Goal: Transaction & Acquisition: Purchase product/service

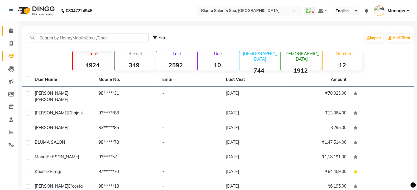
click at [13, 33] on icon at bounding box center [11, 30] width 4 height 4
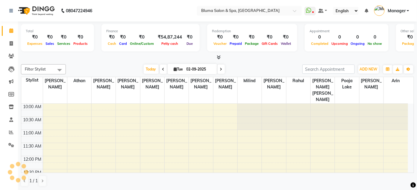
scroll to position [211, 0]
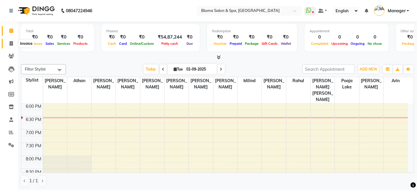
click at [12, 45] on icon at bounding box center [11, 43] width 3 height 4
select select "service"
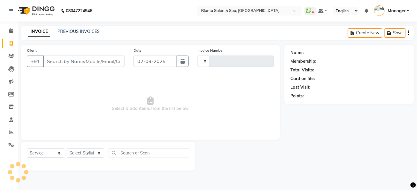
type input "0988"
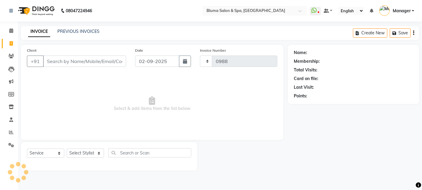
select select "3653"
click at [61, 62] on input "Client" at bounding box center [84, 61] width 83 height 11
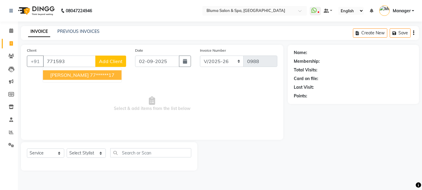
drag, startPoint x: 61, startPoint y: 62, endPoint x: 69, endPoint y: 75, distance: 14.4
click at [69, 67] on div "[PHONE_NUMBER] [PERSON_NAME] 77******17 Add Client" at bounding box center [76, 61] width 99 height 11
click at [69, 75] on span "[PERSON_NAME]" at bounding box center [69, 75] width 39 height 6
type input "77******17"
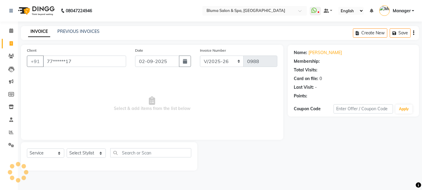
select select "1: Object"
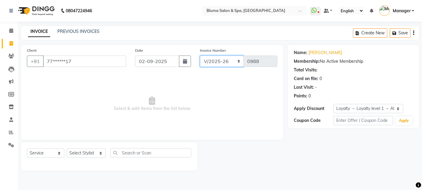
click at [221, 60] on select "ALN/2025-26 AL/2025-26 BKN/2025-26 BK/2025-26 V/2025 V/2025-26" at bounding box center [222, 61] width 44 height 11
select select "8459"
click at [200, 56] on select "ALN/2025-26 AL/2025-26 BKN/2025-26 BK/2025-26 V/2025 V/2025-26" at bounding box center [222, 61] width 44 height 11
type input "0002"
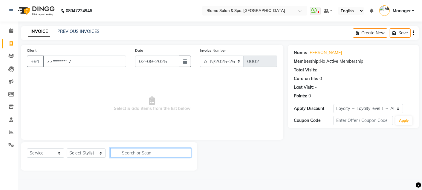
click at [139, 152] on input "text" at bounding box center [150, 152] width 81 height 9
type input "INJECTION"
click at [12, 80] on icon at bounding box center [11, 81] width 4 height 4
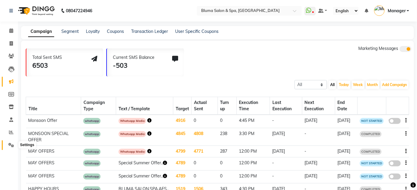
click at [10, 145] on icon at bounding box center [11, 145] width 6 height 4
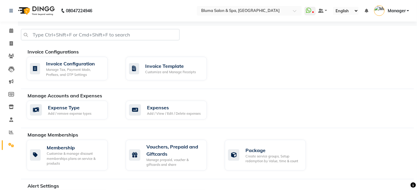
scroll to position [166, 0]
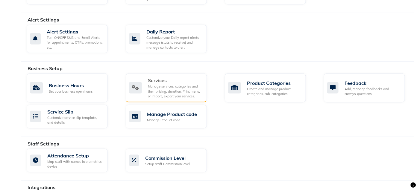
click at [184, 85] on div "Manage services, categories and their pricing, duration. Print menu, or import,…" at bounding box center [175, 91] width 54 height 15
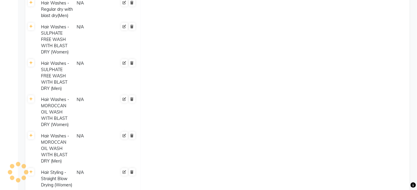
scroll to position [2515, 0]
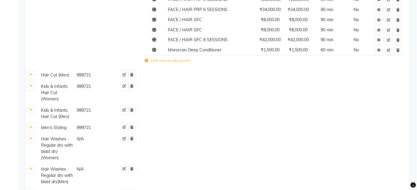
click at [179, 58] on label "Click here to add service" at bounding box center [167, 60] width 46 height 5
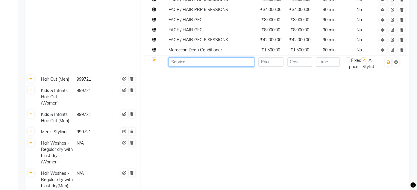
click at [207, 57] on input at bounding box center [211, 61] width 86 height 9
type input "INJECTION"
click at [279, 57] on input "number" at bounding box center [270, 61] width 25 height 9
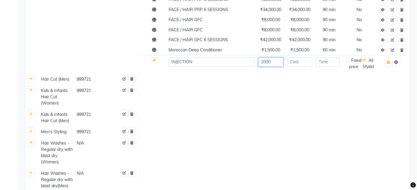
type input "2000"
click at [309, 57] on input "number" at bounding box center [299, 61] width 25 height 9
type input "2000"
click at [338, 59] on input "number" at bounding box center [328, 61] width 24 height 9
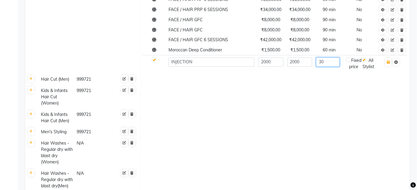
type input "30"
click at [338, 78] on td at bounding box center [275, 79] width 269 height 11
click at [387, 60] on icon "button" at bounding box center [387, 62] width 3 height 4
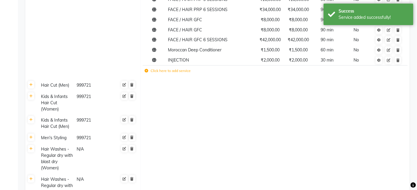
scroll to position [2348, 0]
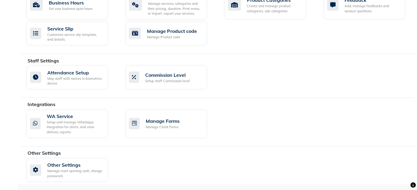
scroll to position [166, 0]
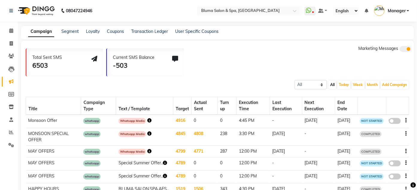
select select "service"
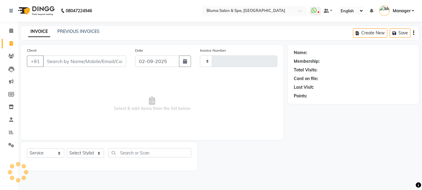
type input "0988"
select select "3653"
click at [51, 64] on input "Client" at bounding box center [84, 61] width 83 height 11
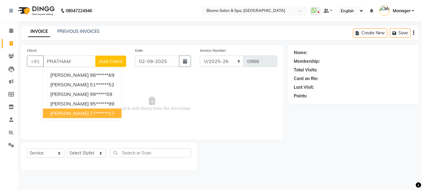
click at [81, 112] on span "[PERSON_NAME]" at bounding box center [69, 113] width 39 height 6
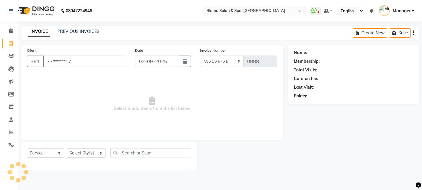
type input "77******17"
select select "1: Object"
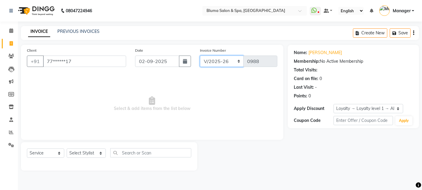
click at [238, 62] on select "ALN/2025-26 AL/2025-26 BKN/2025-26 BK/2025-26 V/2025 V/2025-26" at bounding box center [222, 61] width 44 height 11
select select "8459"
click at [200, 56] on select "ALN/2025-26 AL/2025-26 BKN/2025-26 BK/2025-26 V/2025 V/2025-26" at bounding box center [222, 61] width 44 height 11
type input "0002"
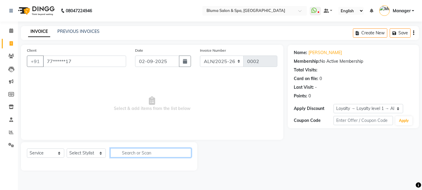
click at [132, 156] on input "text" at bounding box center [150, 152] width 81 height 9
type input "INJECTION"
click at [10, 144] on icon at bounding box center [11, 145] width 6 height 4
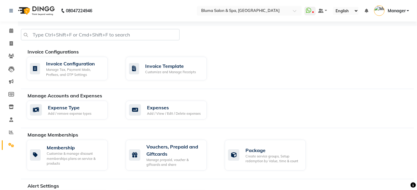
scroll to position [166, 0]
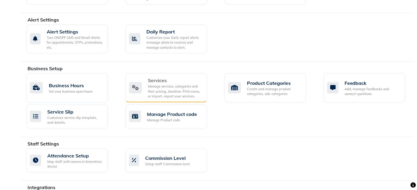
click at [190, 90] on div "Manage services, categories and their pricing, duration. Print menu, or import,…" at bounding box center [175, 91] width 54 height 15
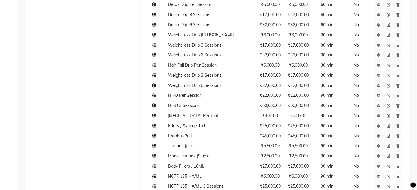
scroll to position [2423, 0]
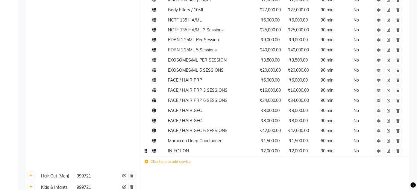
click at [211, 148] on td "INJECTION" at bounding box center [211, 151] width 90 height 10
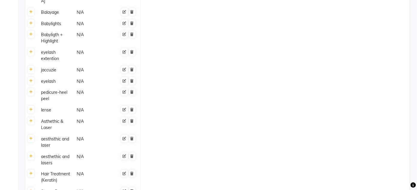
scroll to position [3925, 0]
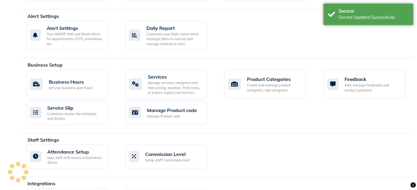
scroll to position [166, 0]
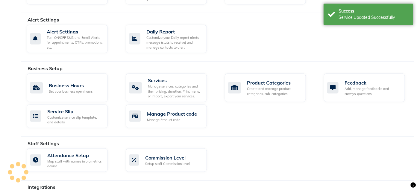
select select "service"
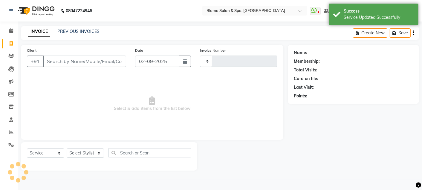
type input "0988"
select select "3653"
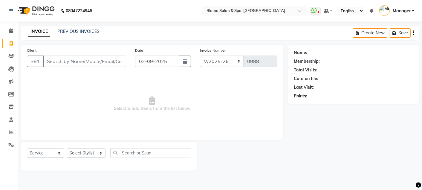
click at [48, 59] on input "Client" at bounding box center [84, 61] width 83 height 11
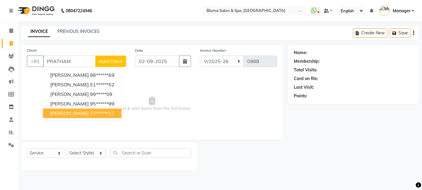
click at [81, 117] on button "[PERSON_NAME] 77******17" at bounding box center [82, 114] width 79 height 10
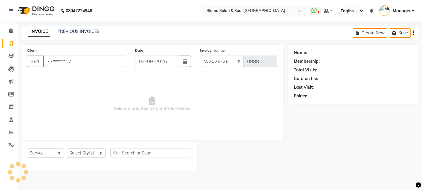
type input "77******17"
select select "1: Object"
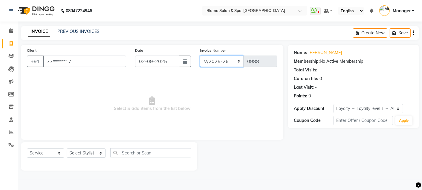
click at [237, 61] on select "ALN/2025-26 AL/2025-26 BKN/2025-26 BK/2025-26 V/2025 V/2025-26" at bounding box center [222, 61] width 44 height 11
select select "8459"
click at [200, 56] on select "ALN/2025-26 AL/2025-26 BKN/2025-26 BK/2025-26 V/2025 V/2025-26" at bounding box center [222, 61] width 44 height 11
type input "0002"
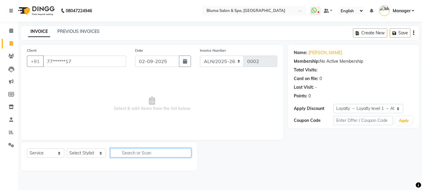
click at [154, 154] on input "text" at bounding box center [150, 152] width 81 height 9
type input "IN"
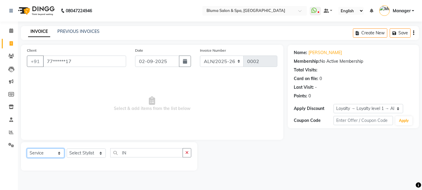
click at [62, 154] on select "Select Service Product Membership Package Voucher Prepaid Gift Card" at bounding box center [45, 153] width 37 height 9
select select "product"
click at [27, 149] on select "Select Service Product Membership Package Voucher Prepaid Gift Card" at bounding box center [45, 153] width 37 height 9
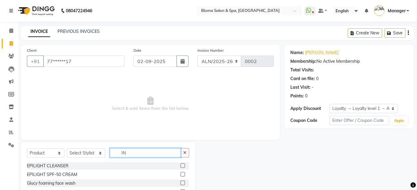
click at [166, 153] on input "IN" at bounding box center [145, 152] width 71 height 9
click at [154, 152] on input "IN" at bounding box center [145, 152] width 71 height 9
type input "I"
click at [10, 145] on icon at bounding box center [11, 145] width 6 height 4
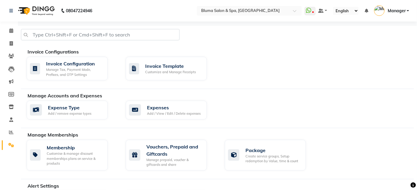
scroll to position [166, 0]
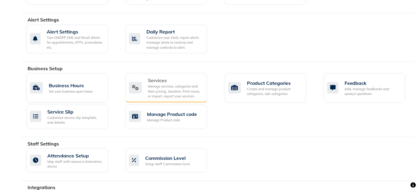
click at [165, 85] on div "Manage services, categories and their pricing, duration. Print menu, or import,…" at bounding box center [175, 91] width 54 height 15
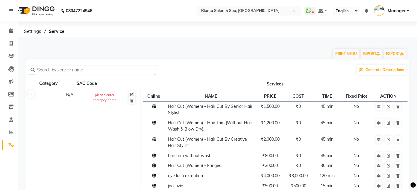
click at [126, 67] on input "text" at bounding box center [95, 69] width 120 height 9
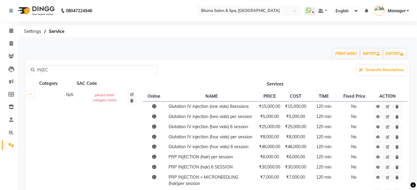
scroll to position [117, 0]
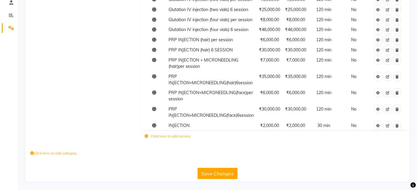
type input "INJEC"
click at [166, 135] on label "Click here to add service" at bounding box center [167, 136] width 46 height 5
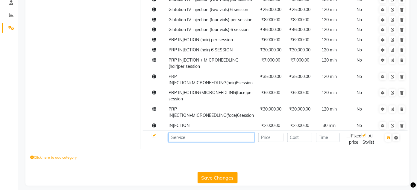
click at [187, 139] on input at bounding box center [211, 137] width 86 height 9
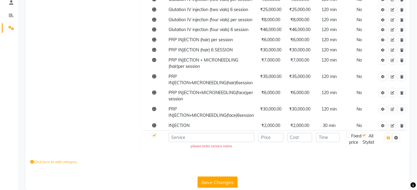
click at [368, 145] on div "All Stylist" at bounding box center [368, 139] width 14 height 13
click at [392, 126] on icon at bounding box center [392, 126] width 4 height 4
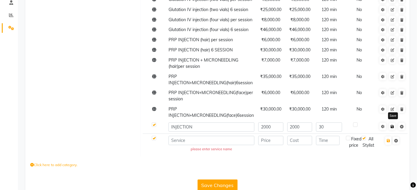
click at [393, 127] on icon at bounding box center [391, 127] width 3 height 4
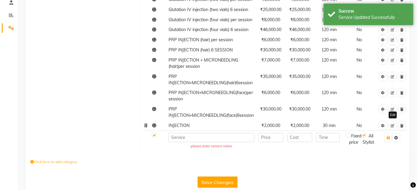
click at [393, 127] on icon at bounding box center [392, 126] width 4 height 4
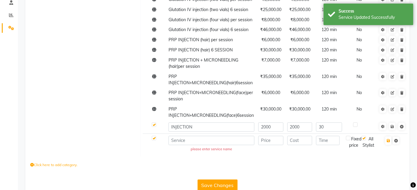
click at [356, 127] on div at bounding box center [355, 126] width 4 height 6
click at [349, 140] on label at bounding box center [348, 138] width 4 height 4
click at [349, 140] on input "checkbox" at bounding box center [348, 139] width 4 height 4
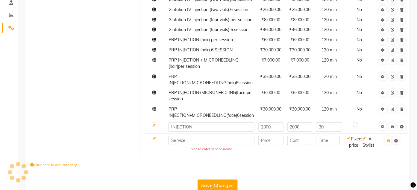
click at [357, 127] on div at bounding box center [355, 126] width 4 height 6
click at [356, 129] on td at bounding box center [360, 127] width 33 height 13
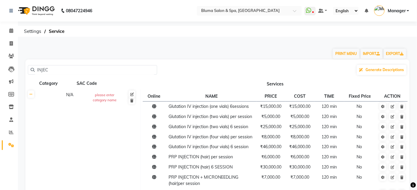
scroll to position [131, 0]
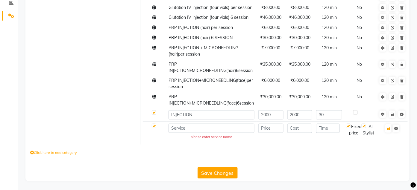
click at [350, 127] on div "Fixed price" at bounding box center [354, 130] width 16 height 13
click at [350, 128] on div "Fixed price" at bounding box center [354, 130] width 16 height 13
click at [349, 128] on div "Fixed price" at bounding box center [354, 130] width 16 height 13
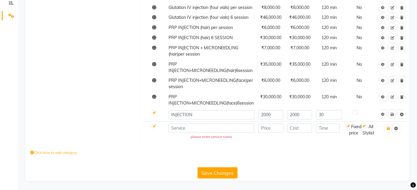
click at [349, 128] on div "Fixed price" at bounding box center [354, 130] width 16 height 13
click at [353, 158] on div "Click here to add category." at bounding box center [217, 154] width 384 height 18
click at [349, 125] on label at bounding box center [348, 126] width 4 height 4
click at [349, 125] on input "checkbox" at bounding box center [348, 126] width 4 height 4
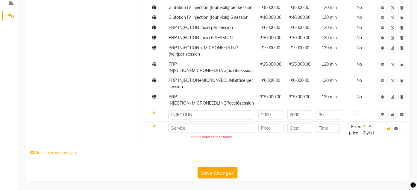
click at [349, 125] on label at bounding box center [348, 126] width 4 height 4
click at [349, 125] on input "checkbox" at bounding box center [348, 126] width 4 height 4
click at [349, 125] on label at bounding box center [348, 126] width 4 height 4
click at [349, 125] on input "checkbox" at bounding box center [348, 126] width 4 height 4
checkbox input "false"
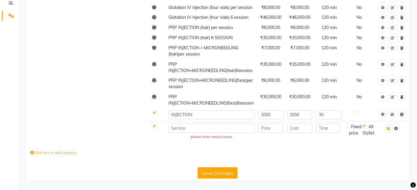
click at [207, 172] on button "Save Changes" at bounding box center [217, 172] width 40 height 11
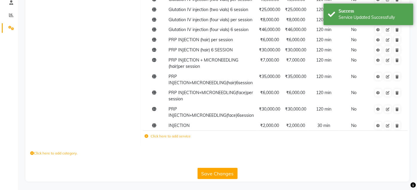
click at [74, 153] on label "Click here to add category." at bounding box center [53, 153] width 47 height 5
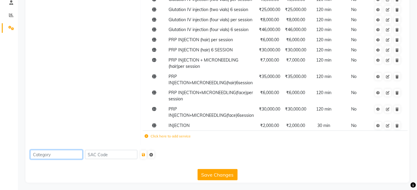
click at [72, 154] on input at bounding box center [56, 154] width 52 height 9
click at [51, 154] on input "AESTHATIC" at bounding box center [56, 154] width 52 height 9
click at [49, 154] on input "AESTHATIC" at bounding box center [56, 154] width 52 height 9
type input "AESTHETIC"
click at [145, 156] on icon "submit" at bounding box center [143, 155] width 3 height 4
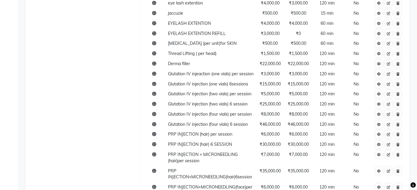
scroll to position [6, 0]
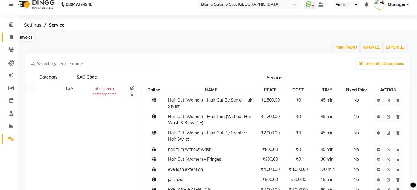
click at [11, 37] on icon at bounding box center [11, 37] width 3 height 4
select select "service"
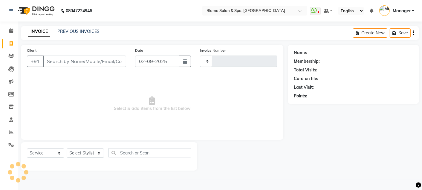
type input "0988"
select select "3653"
click at [79, 57] on input "Client" at bounding box center [84, 61] width 83 height 11
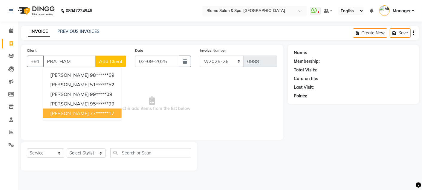
click at [84, 115] on span "[PERSON_NAME]" at bounding box center [69, 113] width 39 height 6
type input "77******17"
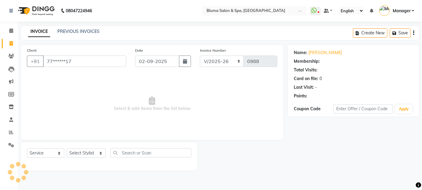
select select "1: Object"
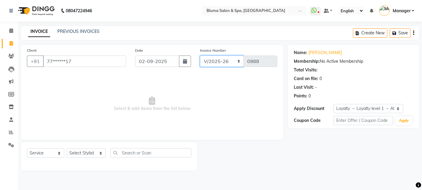
click at [237, 60] on select "ALN/2025-26 AL/2025-26 BKN/2025-26 BK/2025-26 V/2025 V/2025-26" at bounding box center [222, 61] width 44 height 11
select select "8459"
click at [200, 56] on select "ALN/2025-26 AL/2025-26 BKN/2025-26 BK/2025-26 V/2025 V/2025-26" at bounding box center [222, 61] width 44 height 11
type input "0002"
click at [85, 155] on select "Select Stylist Admin Ajay [PERSON_NAME] [PERSON_NAME] [PERSON_NAME] [PERSON_NAM…" at bounding box center [86, 153] width 39 height 9
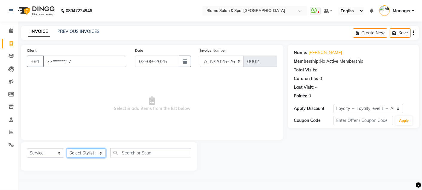
select select "82139"
click at [67, 149] on select "Select Stylist Admin Ajay [PERSON_NAME] [PERSON_NAME] [PERSON_NAME] [PERSON_NAM…" at bounding box center [86, 153] width 39 height 9
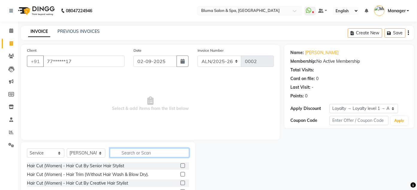
click at [180, 155] on input "text" at bounding box center [149, 152] width 79 height 9
type input "E"
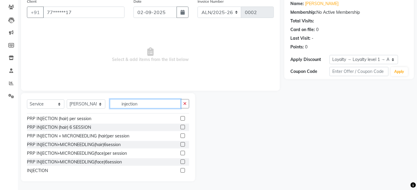
scroll to position [44, 0]
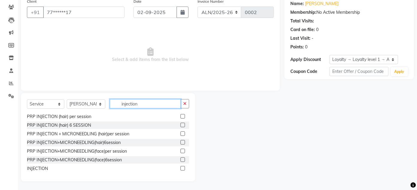
type input "injection"
click at [180, 167] on label at bounding box center [182, 168] width 4 height 4
click at [180, 167] on input "checkbox" at bounding box center [182, 169] width 4 height 4
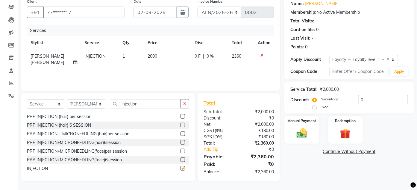
checkbox input "false"
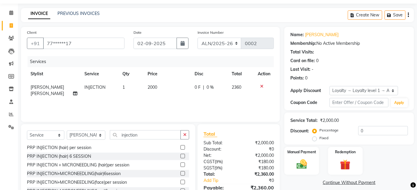
scroll to position [0, 0]
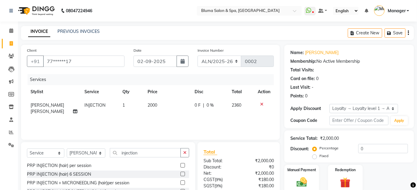
click at [408, 33] on icon "button" at bounding box center [408, 33] width 1 height 0
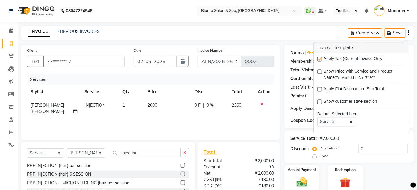
click at [318, 60] on label at bounding box center [319, 59] width 4 height 4
click at [318, 60] on input "checkbox" at bounding box center [319, 60] width 4 height 4
checkbox input "false"
click at [390, 177] on div "Manual Payment Redemption" at bounding box center [349, 179] width 138 height 28
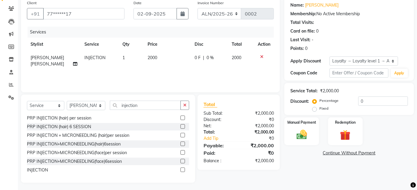
scroll to position [49, 0]
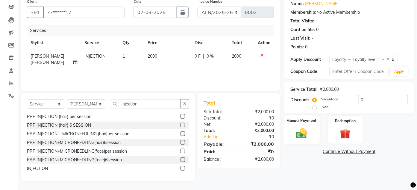
click at [301, 130] on img at bounding box center [302, 133] width 18 height 13
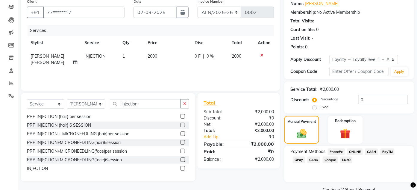
click at [372, 150] on span "CASH" at bounding box center [371, 152] width 13 height 7
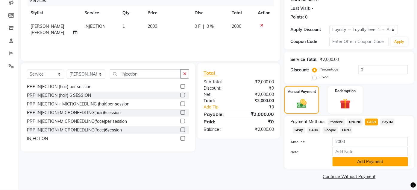
click at [383, 163] on button "Add Payment" at bounding box center [369, 161] width 75 height 9
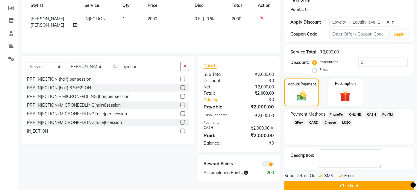
scroll to position [96, 0]
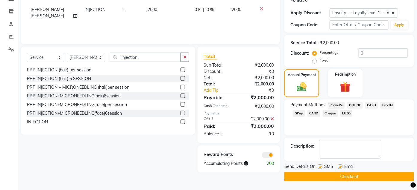
click at [320, 168] on label at bounding box center [320, 167] width 4 height 4
click at [320, 168] on input "checkbox" at bounding box center [320, 167] width 4 height 4
checkbox input "false"
click at [341, 168] on label at bounding box center [340, 167] width 4 height 4
click at [341, 168] on input "checkbox" at bounding box center [340, 167] width 4 height 4
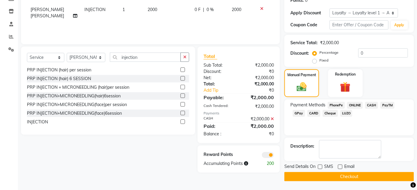
click at [339, 166] on label at bounding box center [340, 167] width 4 height 4
click at [339, 166] on input "checkbox" at bounding box center [340, 167] width 4 height 4
checkbox input "true"
click at [318, 166] on label at bounding box center [320, 167] width 4 height 4
click at [318, 166] on input "checkbox" at bounding box center [320, 167] width 4 height 4
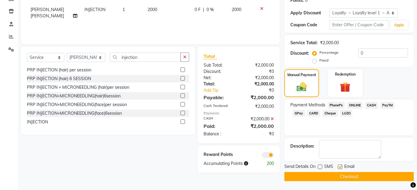
checkbox input "true"
click at [321, 175] on button "Checkout" at bounding box center [348, 176] width 129 height 9
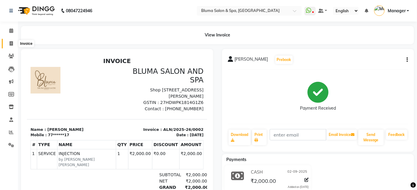
click at [8, 44] on span at bounding box center [11, 43] width 10 height 7
select select "3653"
select select "service"
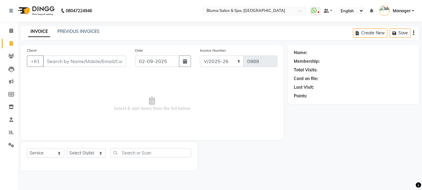
click at [67, 61] on input "Client" at bounding box center [84, 61] width 83 height 11
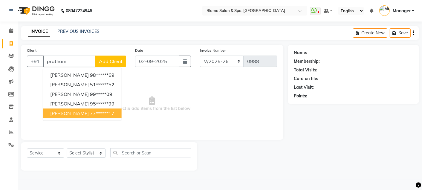
click at [69, 116] on span "[PERSON_NAME]" at bounding box center [69, 113] width 39 height 6
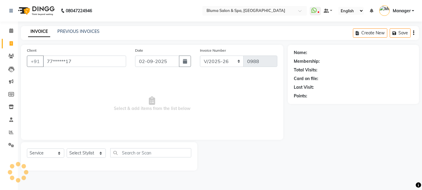
type input "77******17"
select select "1: Object"
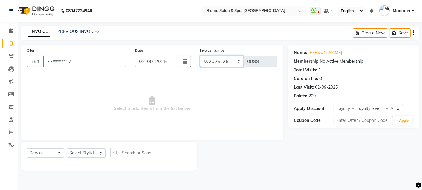
click at [236, 63] on select "ALN/2025-26 AL/2025-26 BKN/2025-26 BK/2025-26 V/2025 V/2025-26" at bounding box center [222, 61] width 44 height 11
select select "8431"
click at [200, 56] on select "ALN/2025-26 AL/2025-26 BKN/2025-26 BK/2025-26 V/2025 V/2025-26" at bounding box center [222, 61] width 44 height 11
type input "0003"
click at [59, 154] on select "Select Service Product Membership Package Voucher Prepaid Gift Card" at bounding box center [45, 153] width 37 height 9
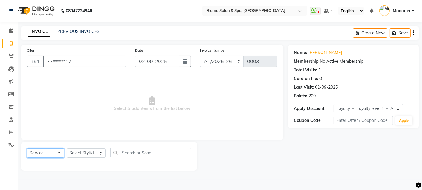
select select "product"
click at [27, 149] on select "Select Service Product Membership Package Voucher Prepaid Gift Card" at bounding box center [45, 153] width 37 height 9
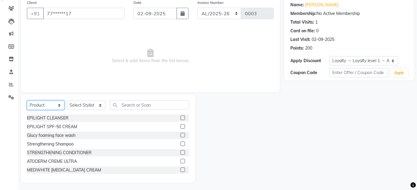
scroll to position [49, 0]
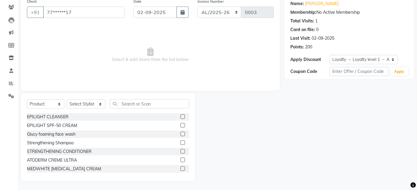
click at [180, 168] on label at bounding box center [182, 169] width 4 height 4
click at [180, 168] on input "checkbox" at bounding box center [182, 169] width 4 height 4
click at [180, 167] on label at bounding box center [182, 169] width 4 height 4
click at [180, 167] on input "checkbox" at bounding box center [182, 169] width 4 height 4
checkbox input "false"
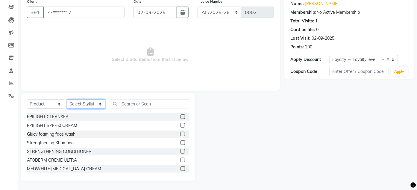
click at [99, 104] on select "Select Stylist Admin Ajay [PERSON_NAME] [PERSON_NAME] [PERSON_NAME] [PERSON_NAM…" at bounding box center [86, 104] width 39 height 9
select select "82139"
click at [67, 100] on select "Select Stylist Admin Ajay [PERSON_NAME] [PERSON_NAME] [PERSON_NAME] [PERSON_NAM…" at bounding box center [86, 104] width 39 height 9
click at [180, 169] on label at bounding box center [182, 169] width 4 height 4
click at [180, 169] on input "checkbox" at bounding box center [182, 169] width 4 height 4
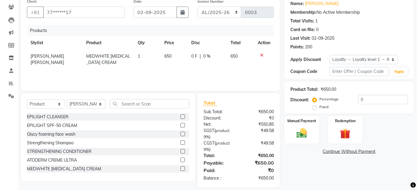
click at [180, 169] on label at bounding box center [182, 169] width 4 height 4
click at [180, 169] on input "checkbox" at bounding box center [182, 169] width 4 height 4
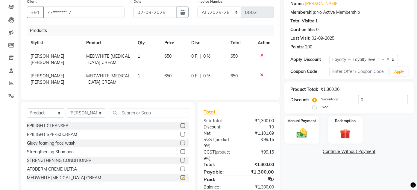
checkbox input "false"
click at [261, 74] on icon at bounding box center [261, 75] width 3 height 4
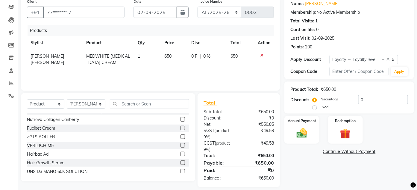
scroll to position [199, 0]
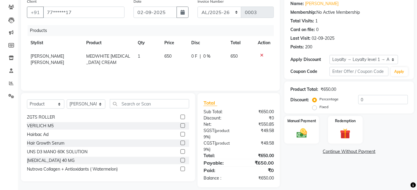
click at [180, 155] on div at bounding box center [182, 153] width 4 height 6
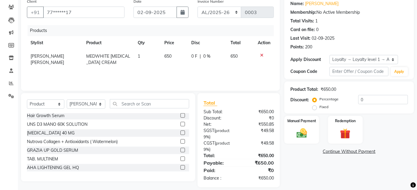
scroll to position [229, 0]
click at [180, 157] on label at bounding box center [182, 156] width 4 height 4
click at [180, 157] on input "checkbox" at bounding box center [182, 157] width 4 height 4
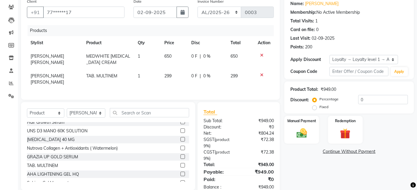
click at [180, 163] on label at bounding box center [182, 165] width 4 height 4
click at [180, 164] on input "checkbox" at bounding box center [182, 166] width 4 height 4
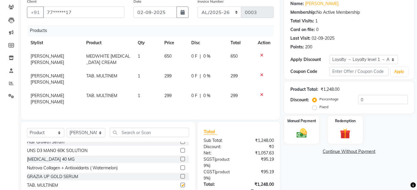
checkbox input "false"
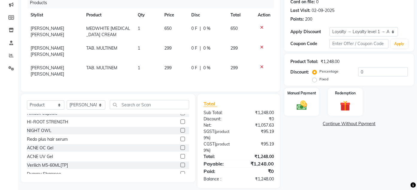
scroll to position [373, 0]
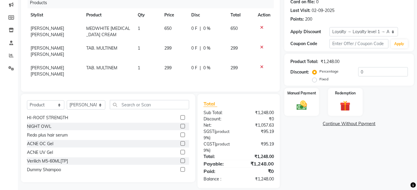
click at [180, 133] on label at bounding box center [182, 135] width 4 height 4
click at [180, 133] on input "checkbox" at bounding box center [182, 135] width 4 height 4
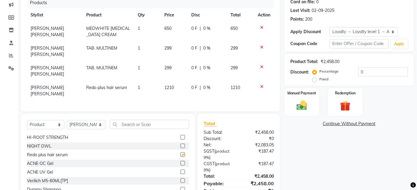
checkbox input "false"
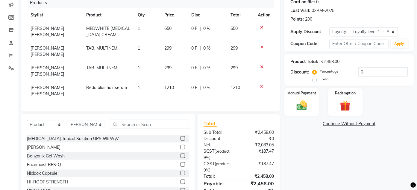
scroll to position [313, 0]
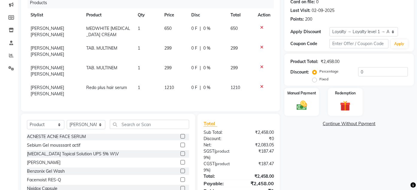
click at [180, 169] on label at bounding box center [182, 171] width 4 height 4
click at [180, 170] on input "checkbox" at bounding box center [182, 172] width 4 height 4
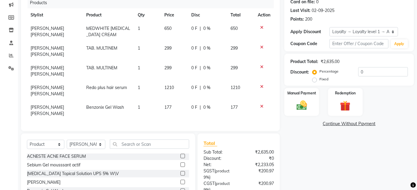
click at [180, 171] on div at bounding box center [182, 174] width 4 height 6
click at [180, 189] on label at bounding box center [182, 191] width 4 height 4
click at [180, 189] on input "checkbox" at bounding box center [182, 191] width 4 height 4
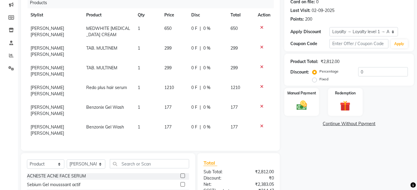
checkbox input "false"
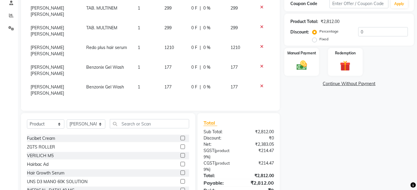
scroll to position [194, 0]
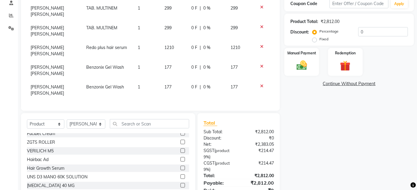
click at [180, 175] on label at bounding box center [182, 177] width 4 height 4
click at [180, 175] on input "checkbox" at bounding box center [182, 177] width 4 height 4
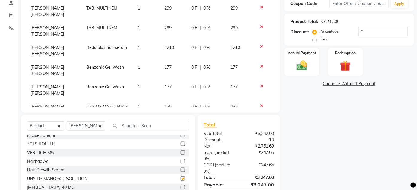
checkbox input "false"
click at [180, 150] on label at bounding box center [182, 152] width 4 height 4
click at [180, 151] on input "checkbox" at bounding box center [182, 153] width 4 height 4
checkbox input "false"
click at [257, 123] on div at bounding box center [263, 125] width 13 height 4
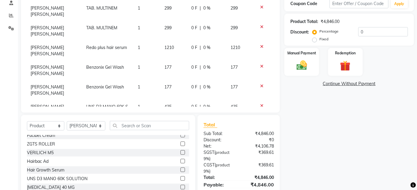
click at [260, 123] on icon at bounding box center [261, 125] width 3 height 4
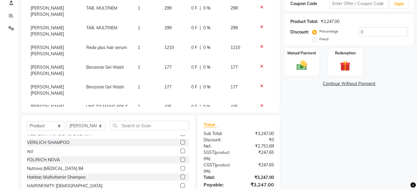
scroll to position [105, 0]
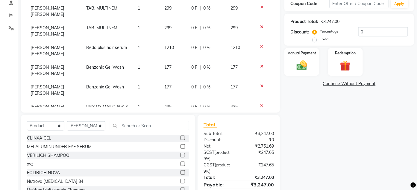
click at [180, 153] on label at bounding box center [182, 155] width 4 height 4
click at [180, 154] on input "checkbox" at bounding box center [182, 156] width 4 height 4
checkbox input "false"
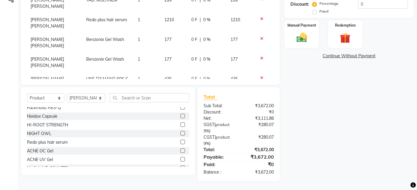
scroll to position [373, 0]
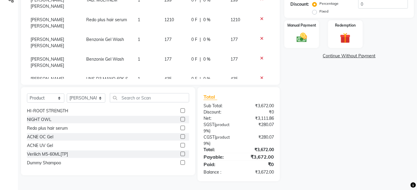
click at [180, 153] on label at bounding box center [182, 154] width 4 height 4
click at [180, 153] on input "checkbox" at bounding box center [182, 154] width 4 height 4
checkbox input "false"
click at [260, 96] on icon at bounding box center [261, 98] width 3 height 4
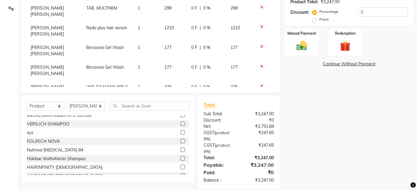
scroll to position [114, 0]
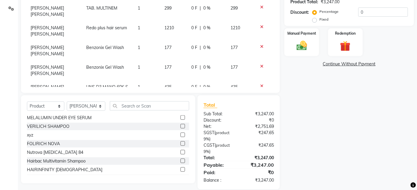
click at [180, 124] on label at bounding box center [182, 126] width 4 height 4
click at [180, 125] on input "checkbox" at bounding box center [182, 127] width 4 height 4
checkbox input "false"
click at [258, 104] on div at bounding box center [263, 106] width 13 height 4
click at [260, 104] on icon at bounding box center [261, 106] width 3 height 4
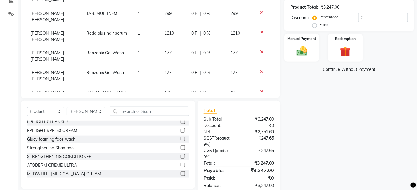
scroll to position [0, 0]
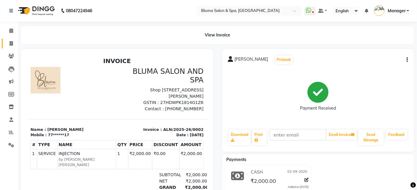
click at [12, 43] on icon at bounding box center [11, 43] width 3 height 4
select select "service"
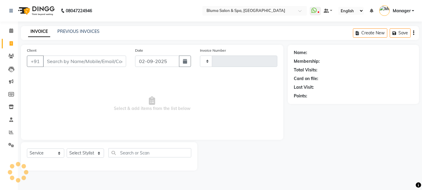
type input "0988"
select select "3653"
click at [10, 106] on icon at bounding box center [11, 107] width 5 height 4
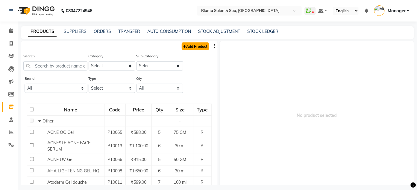
click at [192, 45] on link "Add Product" at bounding box center [195, 45] width 28 height 7
select select "true"
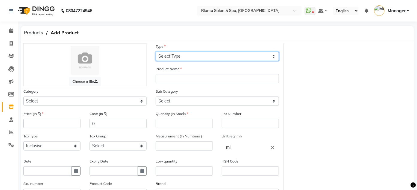
click at [186, 56] on select "Select Type Both Retail Consumable" at bounding box center [216, 56] width 123 height 9
select select "R"
click at [155, 52] on select "Select Type Both Retail Consumable" at bounding box center [216, 56] width 123 height 9
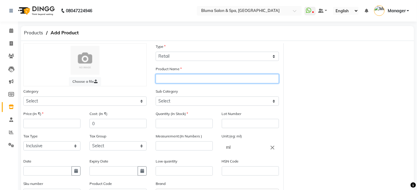
click at [173, 81] on input "text" at bounding box center [216, 78] width 123 height 9
type input "Verilich HX Shampoo"
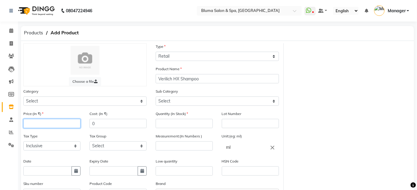
click at [74, 126] on input "number" at bounding box center [51, 123] width 57 height 9
type input "425"
click at [169, 125] on input "number" at bounding box center [183, 123] width 57 height 9
type input "5"
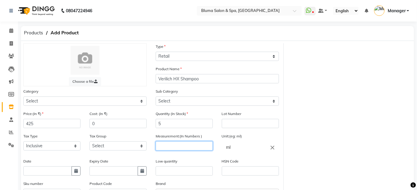
click at [194, 144] on input "number" at bounding box center [183, 145] width 57 height 9
type input "100"
click at [141, 172] on icon "button" at bounding box center [142, 171] width 4 height 4
select select "9"
select select "2025"
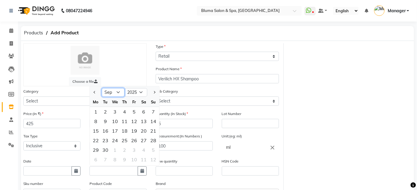
click at [120, 92] on select "Jan Feb Mar Apr May Jun [DATE] Aug Sep Oct Nov Dec" at bounding box center [113, 92] width 23 height 9
select select "12"
click at [102, 88] on select "Jan Feb Mar Apr May Jun [DATE] Aug Sep Oct Nov Dec" at bounding box center [113, 92] width 23 height 9
click at [141, 91] on select "2015 2016 2017 2018 2019 2020 2021 2022 2023 2024 2025 2026 2027 2028 2029 2030…" at bounding box center [135, 92] width 23 height 9
select select "2026"
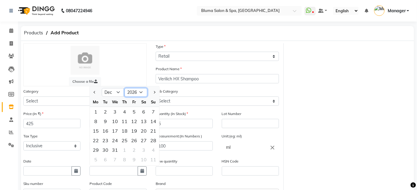
click at [124, 88] on select "2015 2016 2017 2018 2019 2020 2021 2022 2023 2024 2025 2026 2027 2028 2029 2030…" at bounding box center [135, 92] width 23 height 9
click at [126, 149] on div "31" at bounding box center [125, 150] width 10 height 10
type input "[DATE]"
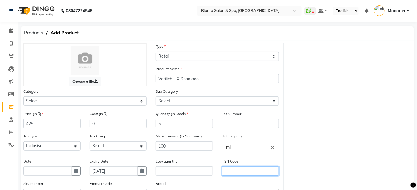
click at [241, 172] on input "text" at bounding box center [250, 171] width 57 height 9
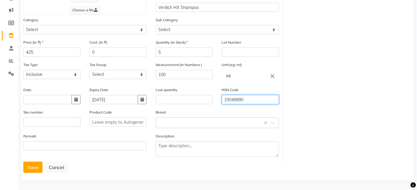
scroll to position [72, 0]
type input "33049990"
click at [39, 172] on button "Save" at bounding box center [32, 166] width 19 height 11
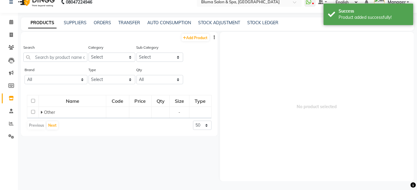
scroll to position [4, 0]
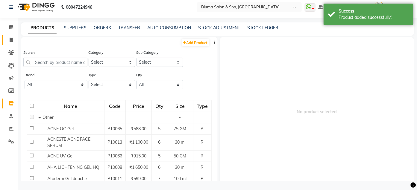
click at [10, 39] on icon at bounding box center [11, 40] width 3 height 4
select select "service"
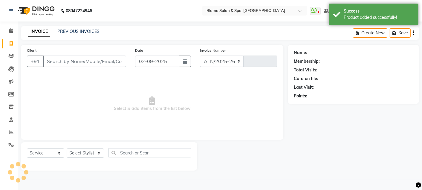
select select "3653"
type input "0988"
click at [51, 64] on input "Client" at bounding box center [84, 61] width 83 height 11
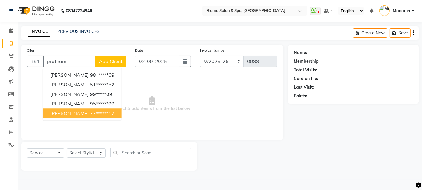
click at [63, 115] on span "[PERSON_NAME]" at bounding box center [69, 113] width 39 height 6
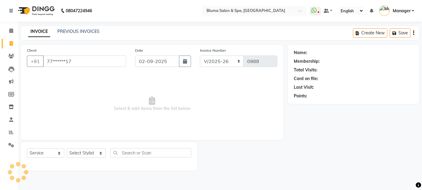
type input "77******17"
select select "1: Object"
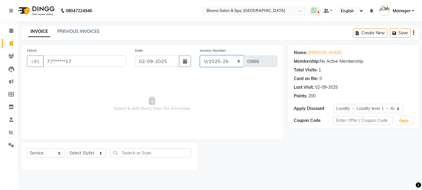
click at [239, 62] on select "ALN/2025-26 AL/2025-26 BKN/2025-26 BK/2025-26 V/2025 V/2025-26" at bounding box center [222, 61] width 44 height 11
select select "8431"
click at [200, 56] on select "ALN/2025-26 AL/2025-26 BKN/2025-26 BK/2025-26 V/2025 V/2025-26" at bounding box center [222, 61] width 44 height 11
type input "0003"
click at [88, 153] on select "Select Stylist Admin Ajay [PERSON_NAME] [PERSON_NAME] [PERSON_NAME] [PERSON_NAM…" at bounding box center [86, 153] width 39 height 9
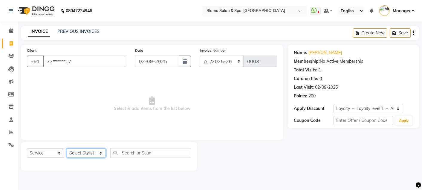
select select "82139"
click at [67, 149] on select "Select Stylist Admin Ajay [PERSON_NAME] [PERSON_NAME] [PERSON_NAME] [PERSON_NAM…" at bounding box center [86, 153] width 39 height 9
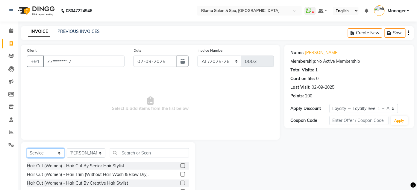
click at [36, 155] on select "Select Service Product Membership Package Voucher Prepaid Gift Card" at bounding box center [45, 153] width 37 height 9
select select "product"
click at [27, 149] on select "Select Service Product Membership Package Voucher Prepaid Gift Card" at bounding box center [45, 153] width 37 height 9
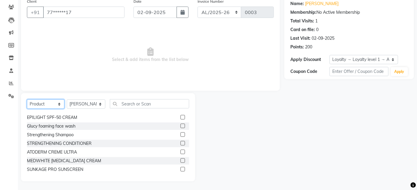
scroll to position [15, 0]
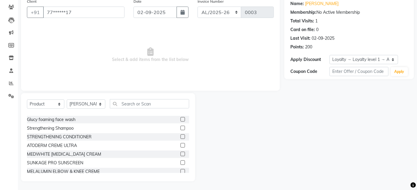
click at [109, 152] on div "MEDWHITE [MEDICAL_DATA] CREAM" at bounding box center [108, 154] width 162 height 7
click at [180, 152] on label at bounding box center [182, 154] width 4 height 4
click at [180, 152] on input "checkbox" at bounding box center [182, 154] width 4 height 4
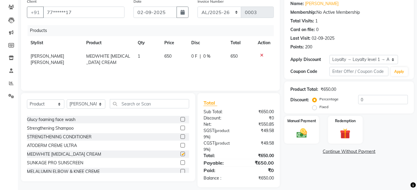
checkbox input "false"
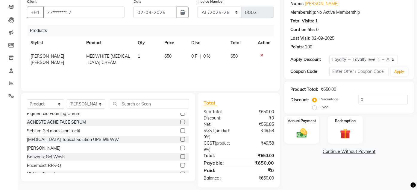
scroll to position [314, 0]
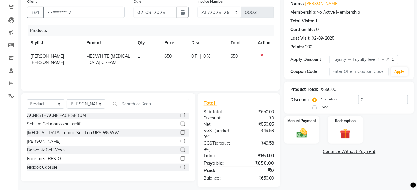
click at [180, 150] on label at bounding box center [182, 150] width 4 height 4
click at [180, 150] on input "checkbox" at bounding box center [182, 150] width 4 height 4
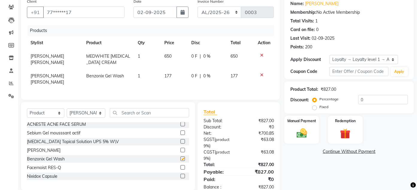
checkbox input "false"
click at [180, 150] on label at bounding box center [182, 150] width 4 height 4
click at [180, 150] on input "checkbox" at bounding box center [182, 151] width 4 height 4
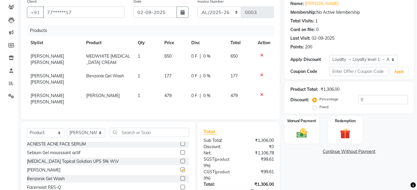
checkbox input "false"
click at [263, 93] on div at bounding box center [263, 95] width 13 height 4
click at [260, 93] on icon at bounding box center [261, 95] width 3 height 4
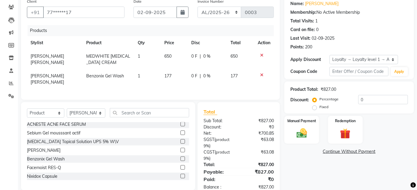
click at [180, 157] on label at bounding box center [182, 159] width 4 height 4
click at [180, 157] on input "checkbox" at bounding box center [182, 159] width 4 height 4
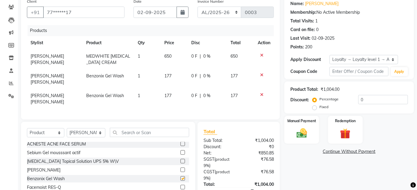
checkbox input "false"
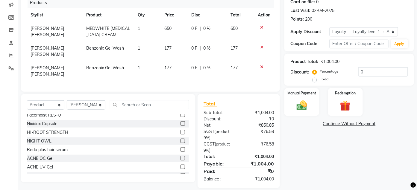
scroll to position [359, 0]
click at [180, 147] on label at bounding box center [182, 149] width 4 height 4
click at [180, 147] on input "checkbox" at bounding box center [182, 149] width 4 height 4
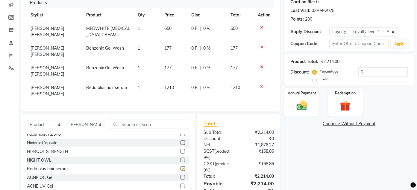
checkbox input "false"
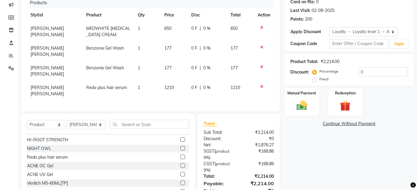
scroll to position [373, 0]
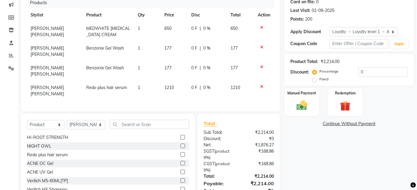
click at [180, 187] on label at bounding box center [182, 189] width 4 height 4
click at [180, 188] on input "checkbox" at bounding box center [182, 190] width 4 height 4
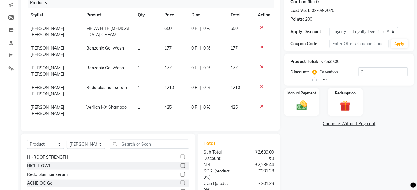
checkbox input "false"
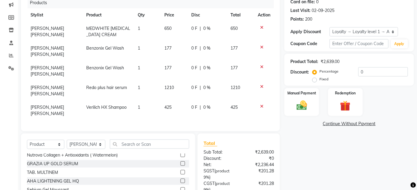
click at [180, 170] on label at bounding box center [182, 172] width 4 height 4
click at [180, 171] on input "checkbox" at bounding box center [182, 173] width 4 height 4
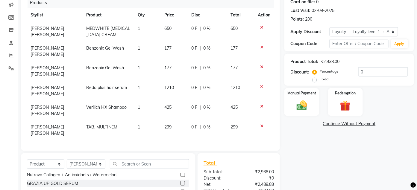
checkbox input "false"
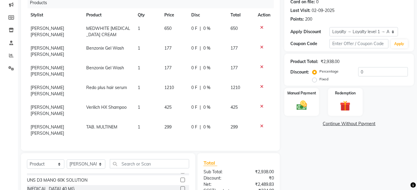
click at [180, 178] on label at bounding box center [182, 180] width 4 height 4
click at [180, 179] on input "checkbox" at bounding box center [182, 181] width 4 height 4
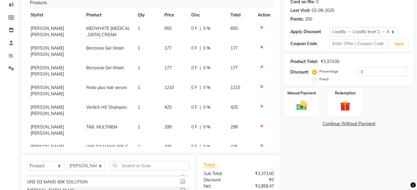
checkbox input "false"
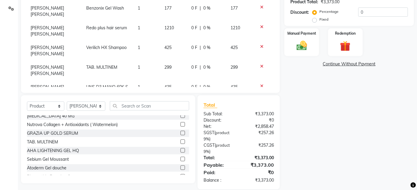
scroll to position [261, 0]
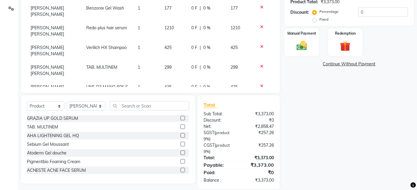
click at [180, 125] on label at bounding box center [182, 127] width 4 height 4
click at [180, 125] on input "checkbox" at bounding box center [182, 127] width 4 height 4
checkbox input "false"
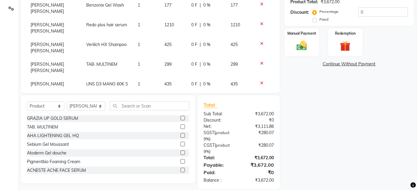
scroll to position [5, 0]
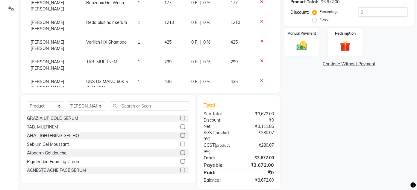
click at [138, 95] on td "1" at bounding box center [147, 105] width 27 height 20
select select "82139"
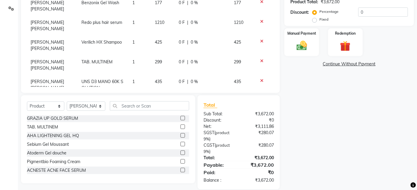
click at [136, 98] on input "1" at bounding box center [139, 102] width 15 height 9
type input "2"
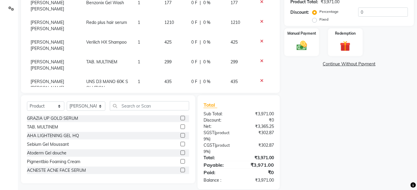
scroll to position [0, 0]
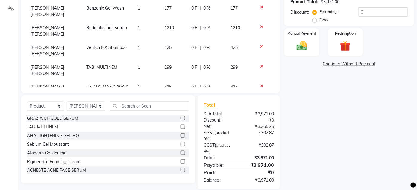
click at [123, 80] on tr "[PERSON_NAME] [PERSON_NAME] UNS D3 MANO 60K SOLUTION 1 435 0 F | 0 % 435" at bounding box center [150, 90] width 247 height 20
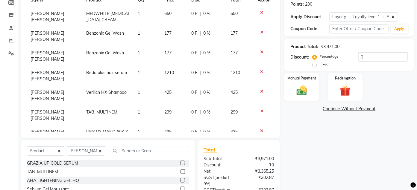
scroll to position [77, 0]
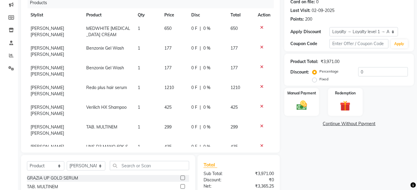
click at [263, 124] on div at bounding box center [263, 126] width 13 height 4
click at [261, 124] on icon at bounding box center [261, 126] width 3 height 4
click at [261, 46] on icon at bounding box center [261, 47] width 3 height 4
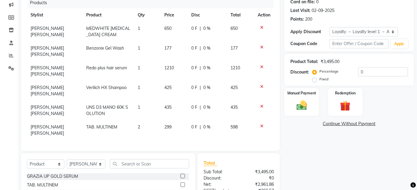
click at [138, 48] on span "1" at bounding box center [139, 47] width 2 height 5
select select "82139"
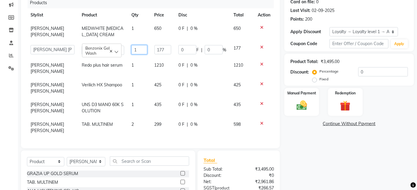
click at [137, 48] on input "1" at bounding box center [139, 49] width 16 height 9
type input "2"
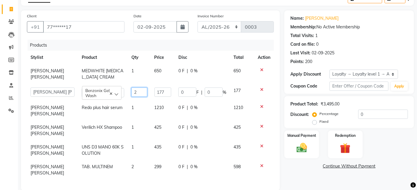
scroll to position [45, 0]
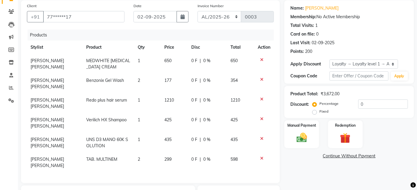
click at [161, 113] on td "425" at bounding box center [174, 123] width 27 height 20
select select "82139"
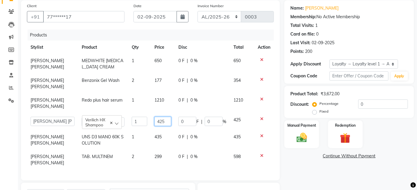
click at [164, 117] on input "425" at bounding box center [162, 121] width 17 height 9
type input "450"
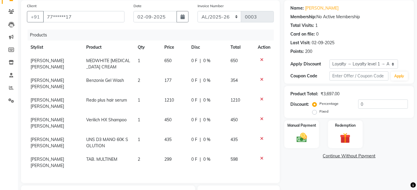
click at [161, 60] on td "650" at bounding box center [174, 64] width 27 height 20
select select "82139"
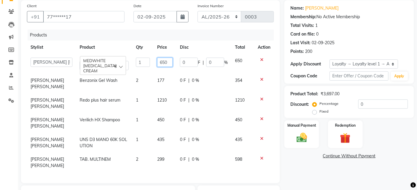
click at [166, 63] on input "650" at bounding box center [165, 62] width 16 height 9
type input "6"
type input "650"
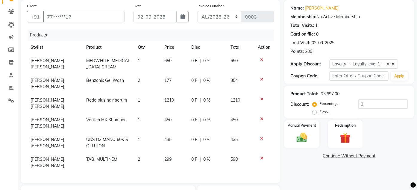
click at [161, 113] on td "450" at bounding box center [174, 123] width 27 height 20
select select "82139"
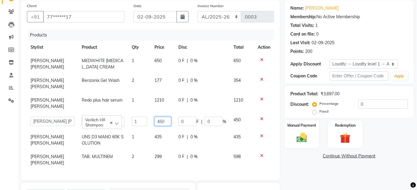
click at [163, 117] on input "450" at bounding box center [162, 121] width 17 height 9
type input "4"
type input "850"
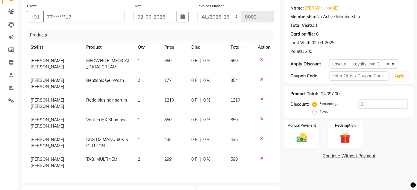
click at [239, 113] on td "850" at bounding box center [240, 123] width 27 height 20
select select "82139"
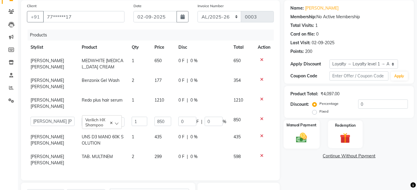
click at [307, 130] on div "Manual Payment" at bounding box center [301, 134] width 36 height 29
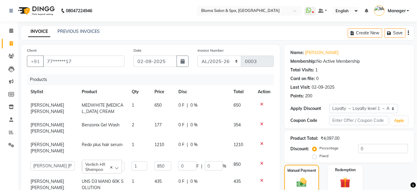
scroll to position [127, 0]
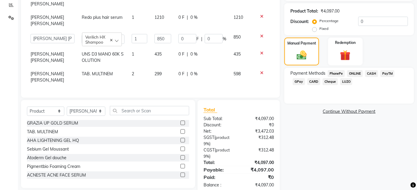
click at [302, 83] on span "GPay" at bounding box center [298, 81] width 12 height 7
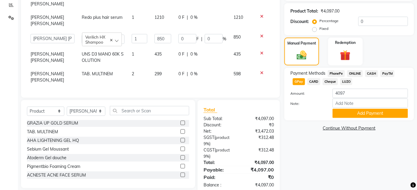
click at [302, 83] on span "GPay" at bounding box center [298, 81] width 12 height 7
click at [337, 111] on button "Add Payment" at bounding box center [369, 113] width 75 height 9
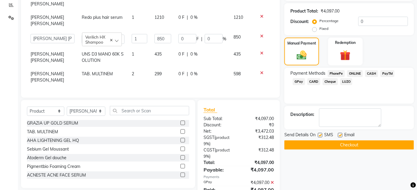
click at [353, 147] on button "Checkout" at bounding box center [348, 145] width 129 height 9
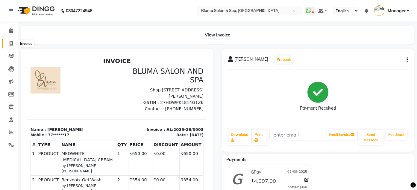
click at [7, 43] on span at bounding box center [11, 43] width 10 height 7
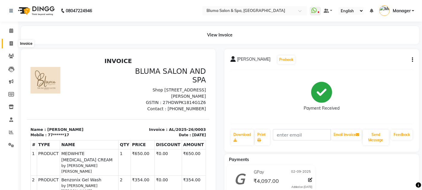
select select "service"
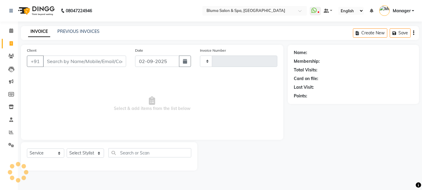
type input "0988"
select select "3653"
click at [112, 62] on input "Client" at bounding box center [84, 61] width 83 height 11
click at [105, 61] on input "Client" at bounding box center [84, 61] width 83 height 11
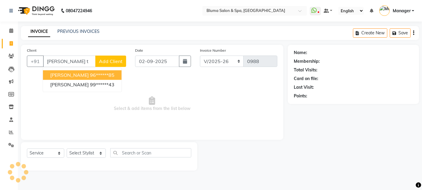
click at [105, 72] on ngb-highlight "96******85" at bounding box center [102, 75] width 25 height 6
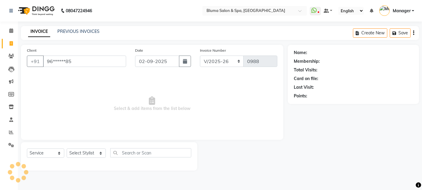
type input "96******85"
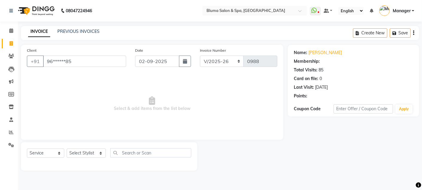
select select "2: Object"
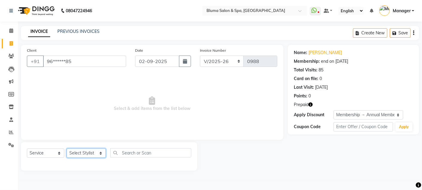
click at [100, 155] on select "Select Stylist Admin Ajay [PERSON_NAME] [PERSON_NAME] [PERSON_NAME] [PERSON_NAM…" at bounding box center [86, 153] width 39 height 9
select select "75675"
click at [67, 149] on select "Select Stylist Admin Ajay [PERSON_NAME] [PERSON_NAME] [PERSON_NAME] [PERSON_NAM…" at bounding box center [86, 153] width 39 height 9
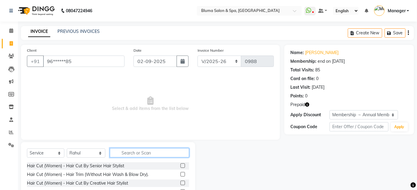
click at [132, 152] on input "text" at bounding box center [149, 152] width 79 height 9
type input "maru"
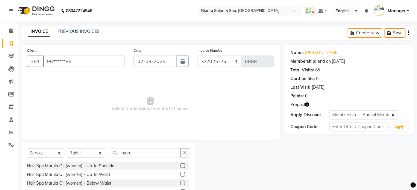
click at [183, 173] on label at bounding box center [182, 174] width 4 height 4
click at [183, 173] on input "checkbox" at bounding box center [182, 175] width 4 height 4
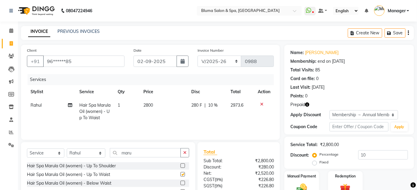
checkbox input "false"
click at [157, 108] on td "2800" at bounding box center [164, 112] width 48 height 26
select select "75675"
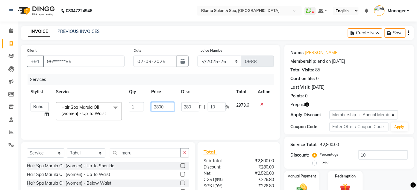
click at [165, 106] on input "2800" at bounding box center [162, 106] width 23 height 9
type input "2"
type input "3000"
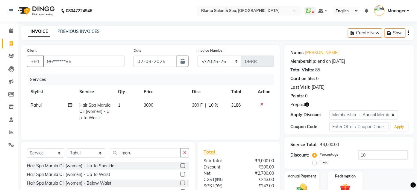
click at [165, 117] on td "3000" at bounding box center [164, 112] width 48 height 26
select select "75675"
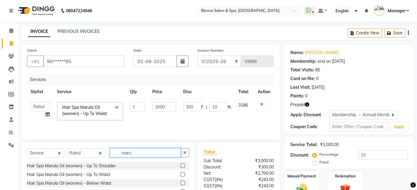
click at [142, 155] on input "maru" at bounding box center [145, 152] width 71 height 9
type input "m"
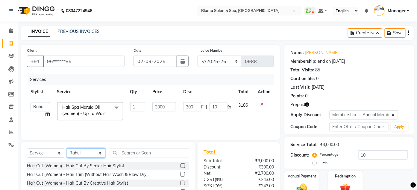
click at [97, 155] on select "Select Stylist Admin Ajay [PERSON_NAME] [PERSON_NAME] [PERSON_NAME] [PERSON_NAM…" at bounding box center [86, 153] width 39 height 9
select select "89682"
click at [67, 149] on select "Select Stylist Admin Ajay [PERSON_NAME] [PERSON_NAME] [PERSON_NAME] [PERSON_NAM…" at bounding box center [86, 153] width 39 height 9
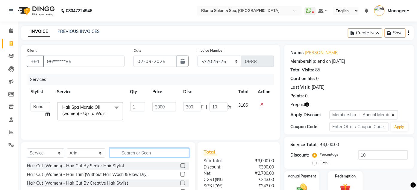
click at [161, 153] on input "text" at bounding box center [149, 152] width 79 height 9
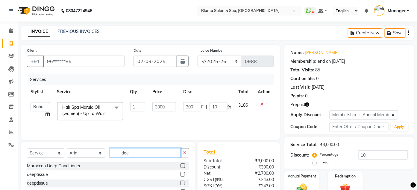
type input "dee"
click at [183, 173] on label at bounding box center [182, 174] width 4 height 4
click at [183, 173] on input "checkbox" at bounding box center [182, 175] width 4 height 4
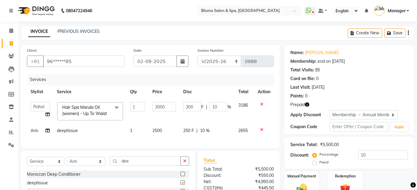
checkbox input "false"
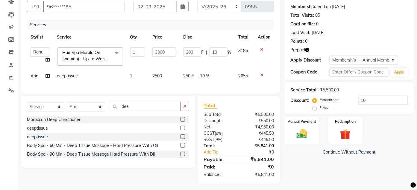
scroll to position [62, 0]
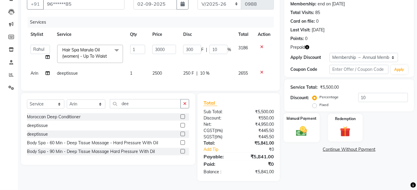
click at [298, 126] on img at bounding box center [302, 131] width 18 height 13
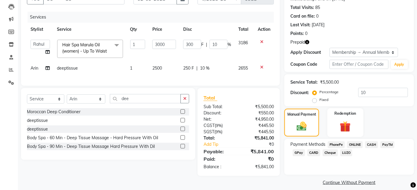
click at [348, 122] on img at bounding box center [345, 126] width 18 height 13
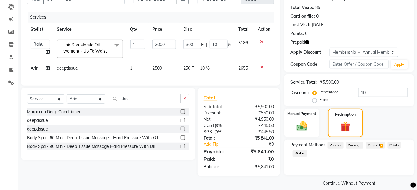
click at [378, 145] on span "Prepaid 3" at bounding box center [374, 145] width 19 height 7
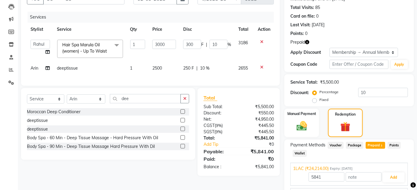
click at [416, 36] on div "Name: [PERSON_NAME] Membership: end on [DATE] Total Visits: 85 Card on file: 0 …" at bounding box center [351, 105] width 134 height 246
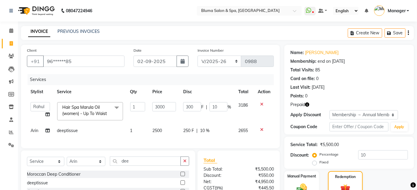
click at [408, 33] on icon "button" at bounding box center [408, 33] width 1 height 0
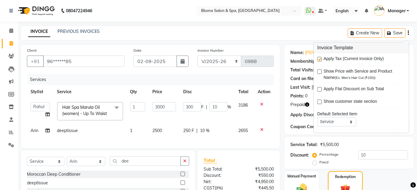
click at [319, 60] on label at bounding box center [319, 59] width 4 height 4
click at [319, 60] on input "checkbox" at bounding box center [319, 60] width 4 height 4
checkbox input "false"
type input "24214"
click at [388, 186] on div "Manual Payment Redemption" at bounding box center [349, 185] width 138 height 28
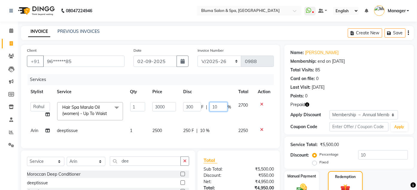
click at [225, 106] on input "10" at bounding box center [218, 106] width 18 height 9
type input "1"
type input "21.25"
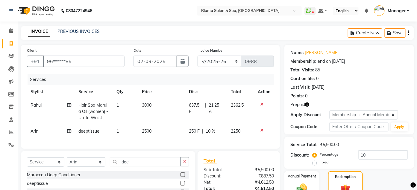
click at [219, 134] on td "250 F | 10 %" at bounding box center [206, 131] width 42 height 13
select select "89682"
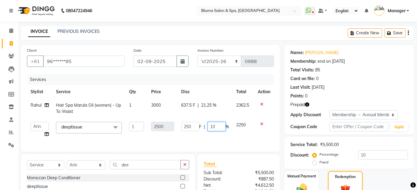
click at [219, 128] on input "10" at bounding box center [217, 126] width 18 height 9
type input "1"
type input "21.25"
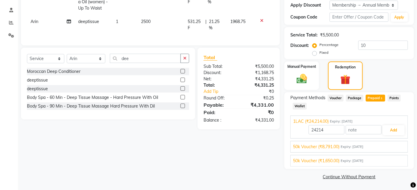
click at [226, 26] on tr "Arin deeptissue 1 2500 531.25 F | 21.25 % 1968.75" at bounding box center [150, 25] width 247 height 20
click at [376, 97] on span "Prepaid 3" at bounding box center [374, 98] width 19 height 7
type input "4331"
click at [370, 176] on link "Continue Without Payment" at bounding box center [348, 177] width 127 height 6
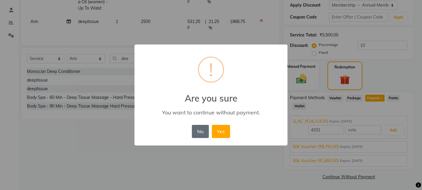
click at [200, 132] on button "No" at bounding box center [200, 131] width 17 height 13
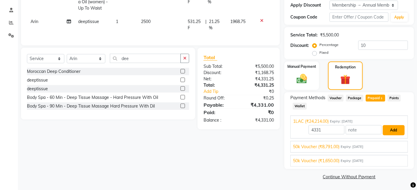
click at [400, 130] on button "Add" at bounding box center [393, 130] width 22 height 10
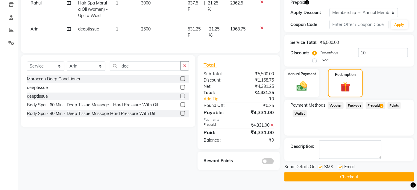
click at [368, 175] on button "Checkout" at bounding box center [348, 177] width 129 height 9
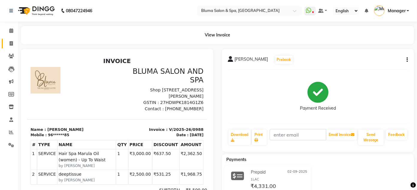
click at [10, 45] on icon at bounding box center [11, 43] width 3 height 4
select select "service"
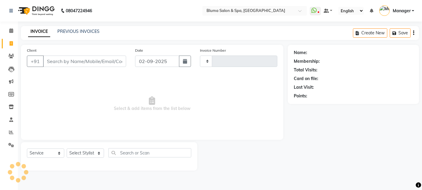
type input "0989"
select select "3653"
click at [51, 64] on input "Client" at bounding box center [84, 61] width 83 height 11
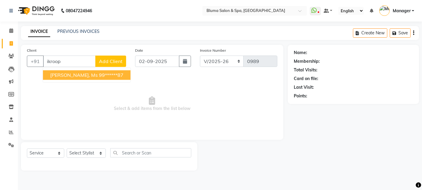
click at [74, 74] on span "[PERSON_NAME], Ms" at bounding box center [74, 75] width 48 height 6
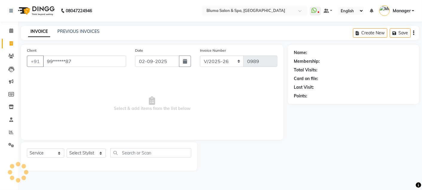
type input "99******87"
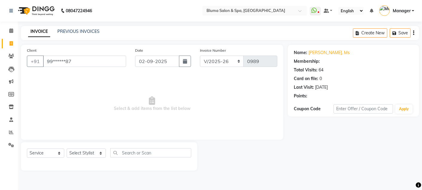
select select "1: Object"
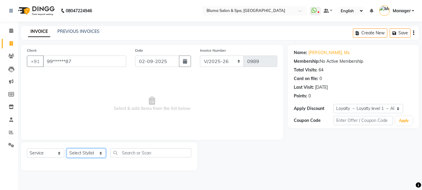
click at [98, 155] on select "Select Stylist Admin Ajay [PERSON_NAME] [PERSON_NAME] [PERSON_NAME] [PERSON_NAM…" at bounding box center [86, 153] width 39 height 9
select select "61927"
click at [67, 149] on select "Select Stylist Admin Ajay [PERSON_NAME] [PERSON_NAME] [PERSON_NAME] [PERSON_NAM…" at bounding box center [86, 153] width 39 height 9
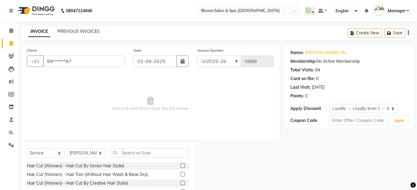
click at [241, 126] on span "Select & add items from the list below" at bounding box center [150, 104] width 247 height 60
click at [156, 153] on input "text" at bounding box center [149, 152] width 79 height 9
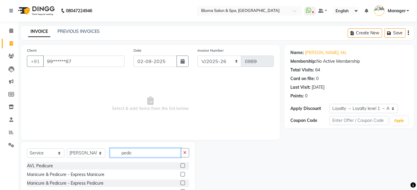
type input "pedic"
click at [180, 183] on label at bounding box center [182, 183] width 4 height 4
click at [180, 183] on input "checkbox" at bounding box center [182, 183] width 4 height 4
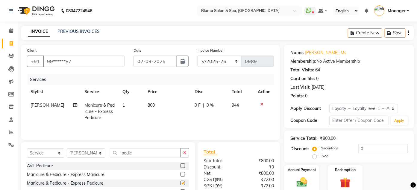
checkbox input "false"
click at [408, 33] on icon "button" at bounding box center [408, 33] width 1 height 0
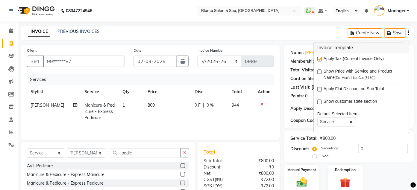
click at [320, 60] on label at bounding box center [319, 59] width 4 height 4
click at [320, 60] on input "checkbox" at bounding box center [319, 60] width 4 height 4
checkbox input "false"
click at [415, 86] on div "Name: [PERSON_NAME], Ms Membership: No Active Membership Total Visits: 64 Card …" at bounding box center [351, 138] width 134 height 186
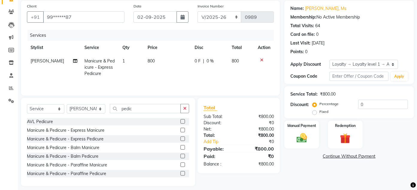
scroll to position [50, 0]
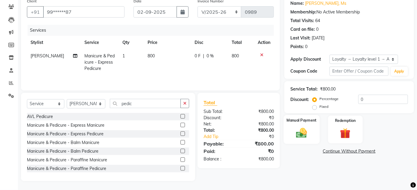
click at [301, 130] on img at bounding box center [302, 133] width 18 height 13
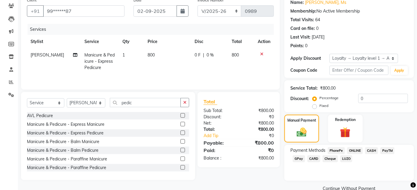
click at [368, 151] on span "CASH" at bounding box center [371, 150] width 13 height 7
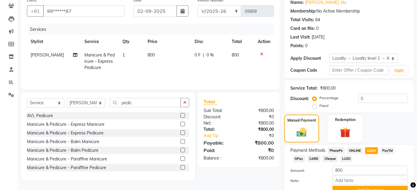
scroll to position [79, 0]
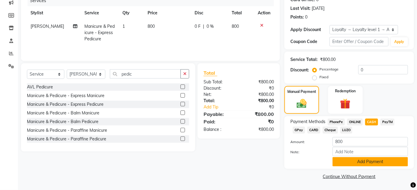
click at [393, 164] on button "Add Payment" at bounding box center [369, 161] width 75 height 9
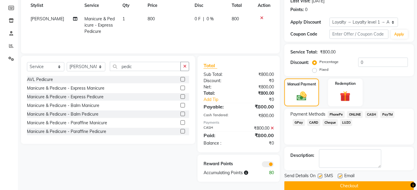
scroll to position [96, 0]
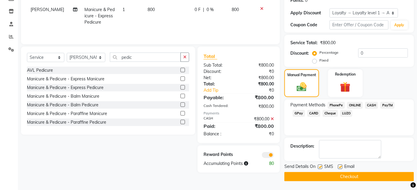
click at [365, 177] on button "Checkout" at bounding box center [348, 176] width 129 height 9
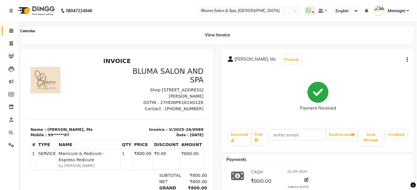
click at [10, 30] on icon at bounding box center [11, 30] width 4 height 4
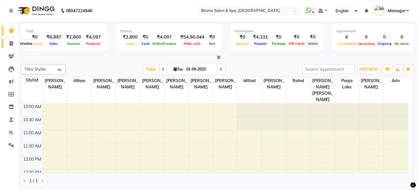
click at [11, 43] on icon at bounding box center [11, 43] width 3 height 4
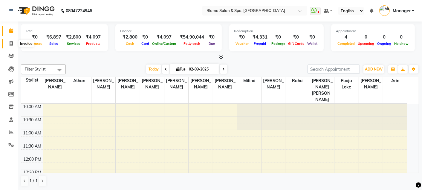
select select "service"
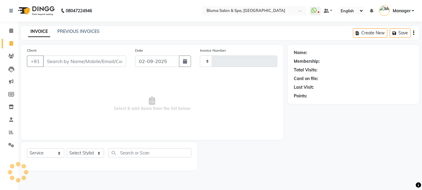
type input "0990"
select select "3653"
click at [68, 61] on input "Client" at bounding box center [84, 61] width 83 height 11
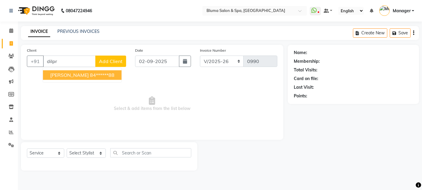
click at [78, 74] on span "[PERSON_NAME]" at bounding box center [69, 75] width 39 height 6
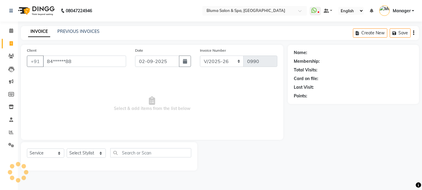
type input "84******88"
select select "1: Object"
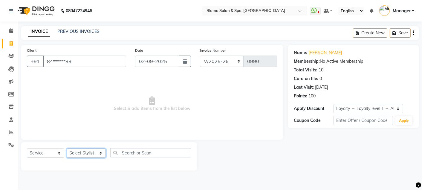
click at [99, 153] on select "Select Stylist Admin Ajay [PERSON_NAME] [PERSON_NAME] [PERSON_NAME] [PERSON_NAM…" at bounding box center [86, 153] width 39 height 9
select select "89682"
click at [67, 149] on select "Select Stylist Admin Ajay [PERSON_NAME] [PERSON_NAME] [PERSON_NAME] [PERSON_NAM…" at bounding box center [86, 153] width 39 height 9
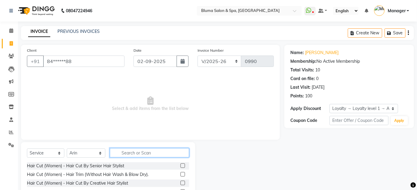
click at [129, 151] on input "text" at bounding box center [149, 152] width 79 height 9
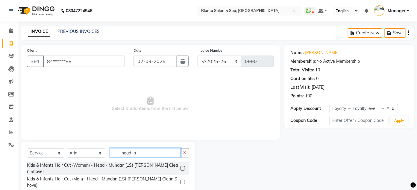
type input "head m"
click at [180, 190] on label at bounding box center [182, 193] width 4 height 4
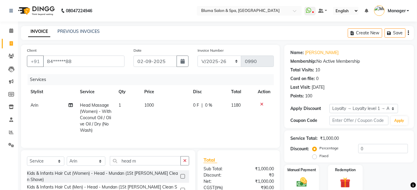
checkbox input "false"
click at [155, 106] on td "1000" at bounding box center [165, 118] width 48 height 39
select select "89682"
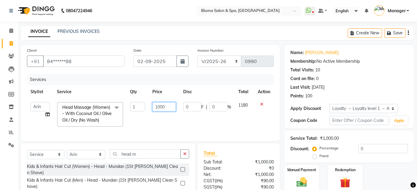
click at [167, 107] on input "1000" at bounding box center [164, 106] width 24 height 9
type input "1"
type input "500"
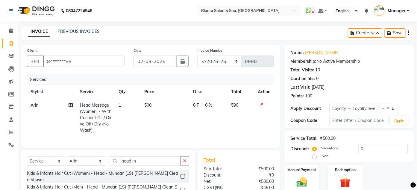
click at [173, 117] on td "500" at bounding box center [165, 118] width 48 height 39
select select "89682"
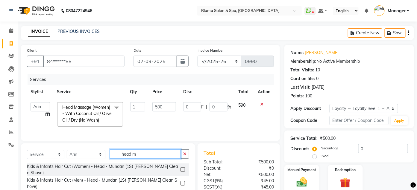
click at [146, 159] on input "head m" at bounding box center [145, 154] width 71 height 9
type input "h"
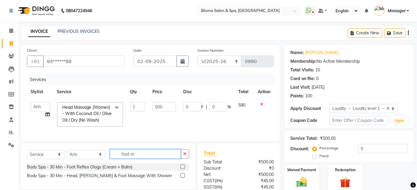
type input "foot m"
click at [182, 169] on label at bounding box center [182, 167] width 4 height 4
click at [182, 169] on input "checkbox" at bounding box center [182, 167] width 4 height 4
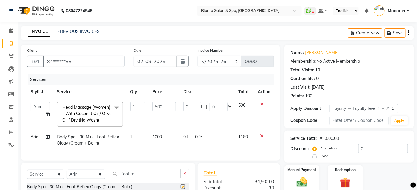
checkbox input "false"
click at [166, 137] on td "1000" at bounding box center [164, 140] width 31 height 20
select select "89682"
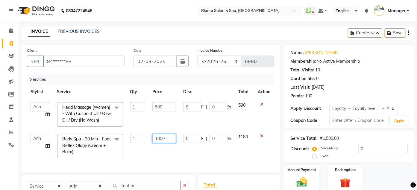
click at [167, 137] on input "1000" at bounding box center [164, 138] width 24 height 9
type input "1"
type input "500"
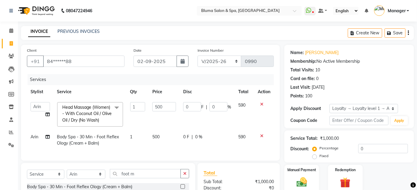
click at [165, 149] on td "500" at bounding box center [164, 140] width 31 height 20
select select "89682"
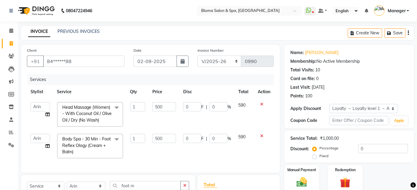
scroll to position [87, 0]
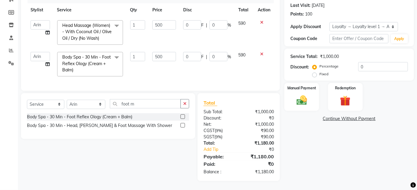
click at [416, 20] on div "Name: [PERSON_NAME] Membership: No Active Membership Total Visits: 10 Card on f…" at bounding box center [351, 72] width 134 height 218
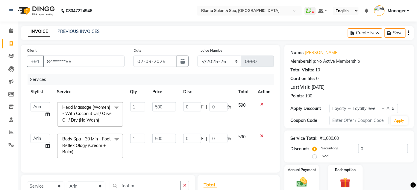
click at [408, 33] on icon "button" at bounding box center [408, 33] width 1 height 0
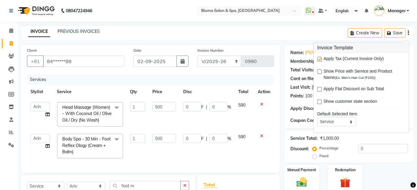
click at [321, 60] on label at bounding box center [319, 59] width 4 height 4
click at [321, 60] on input "checkbox" at bounding box center [319, 60] width 4 height 4
checkbox input "false"
click at [403, 173] on div "Manual Payment Redemption" at bounding box center [349, 179] width 138 height 28
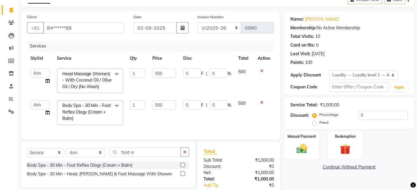
scroll to position [74, 0]
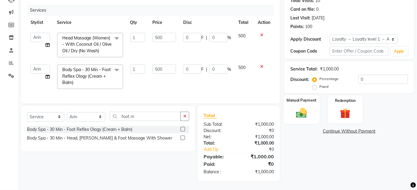
click at [303, 112] on img at bounding box center [302, 113] width 18 height 13
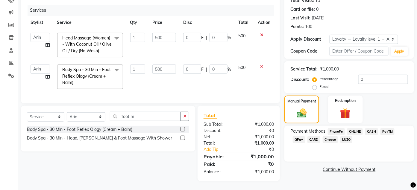
click at [369, 128] on span "CASH" at bounding box center [371, 131] width 13 height 7
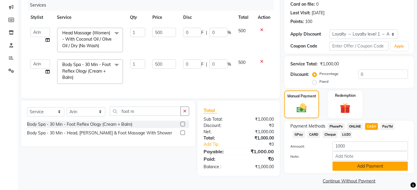
click at [368, 169] on button "Add Payment" at bounding box center [369, 166] width 75 height 9
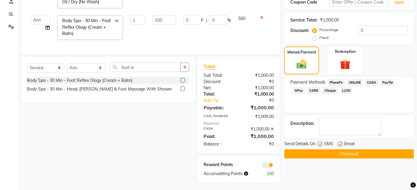
scroll to position [126, 0]
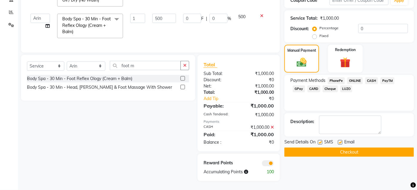
click at [396, 148] on button "Checkout" at bounding box center [348, 152] width 129 height 9
